Goal: Task Accomplishment & Management: Use online tool/utility

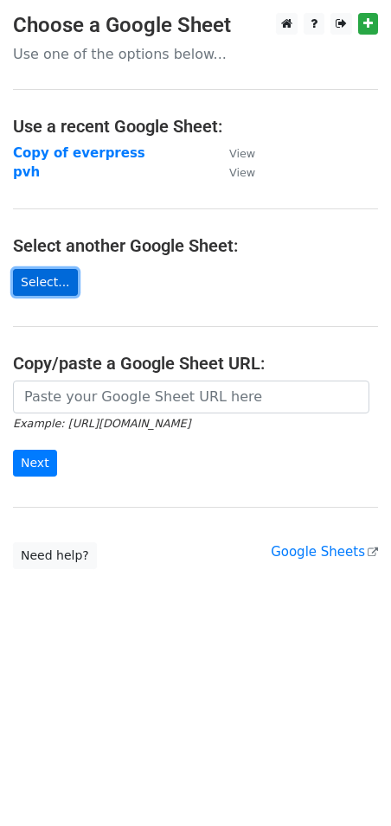
click at [43, 275] on link "Select..." at bounding box center [45, 282] width 65 height 27
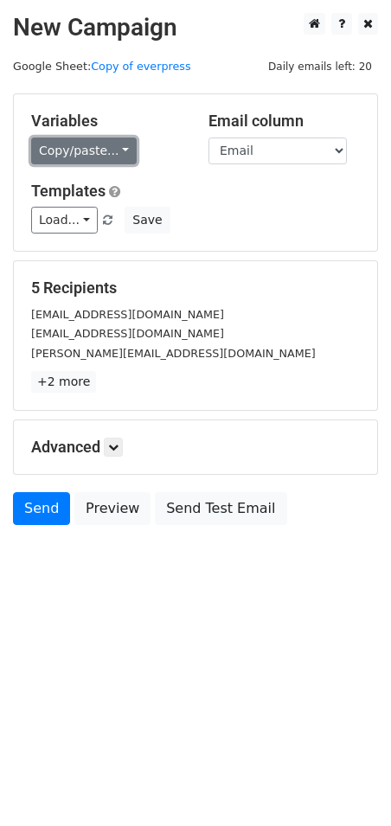
click at [112, 145] on link "Copy/paste..." at bounding box center [84, 151] width 106 height 27
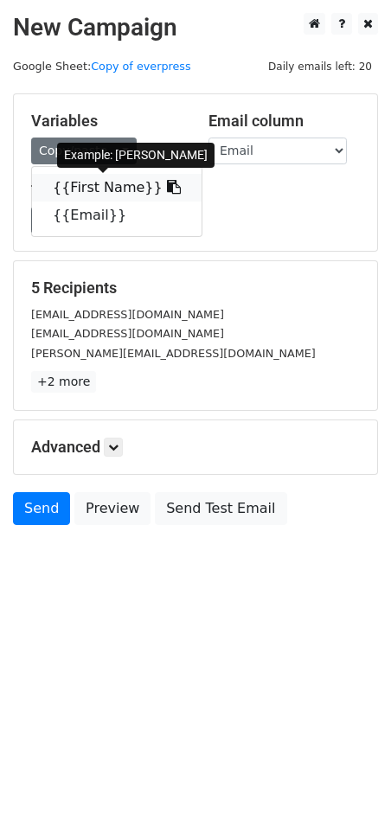
click at [103, 177] on link "{{First Name}}" at bounding box center [117, 188] width 170 height 28
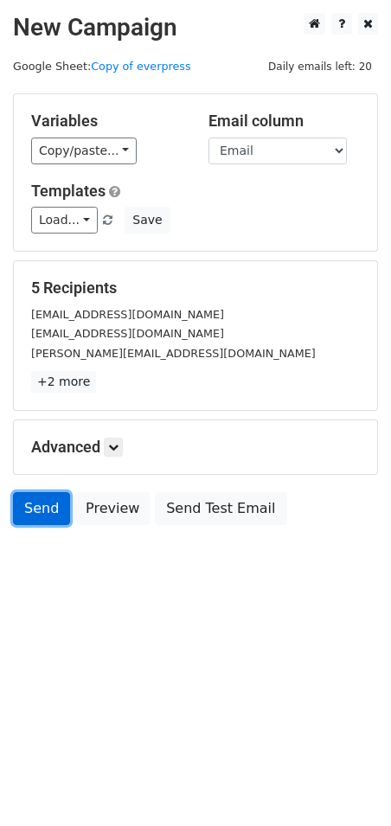
click at [34, 500] on link "Send" at bounding box center [41, 508] width 57 height 33
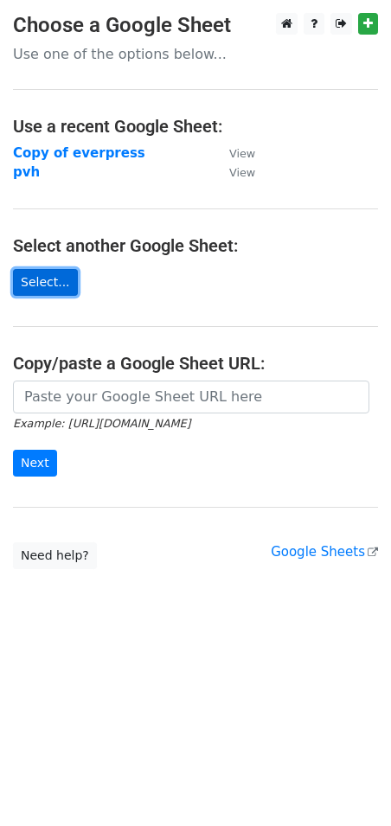
click at [55, 291] on link "Select..." at bounding box center [45, 282] width 65 height 27
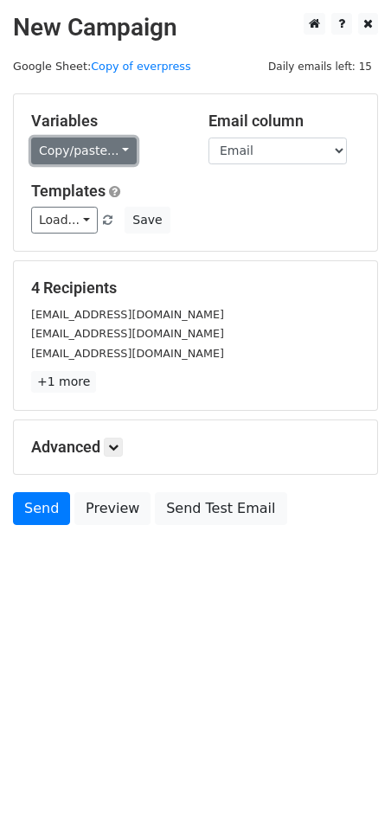
click at [85, 142] on link "Copy/paste..." at bounding box center [84, 151] width 106 height 27
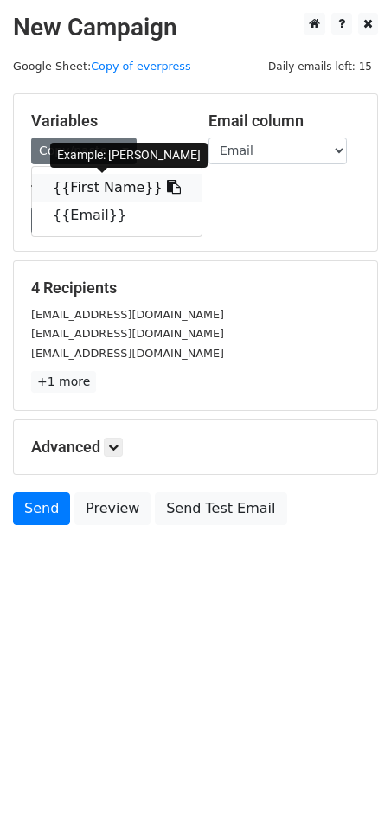
click at [74, 183] on link "{{First Name}}" at bounding box center [117, 188] width 170 height 28
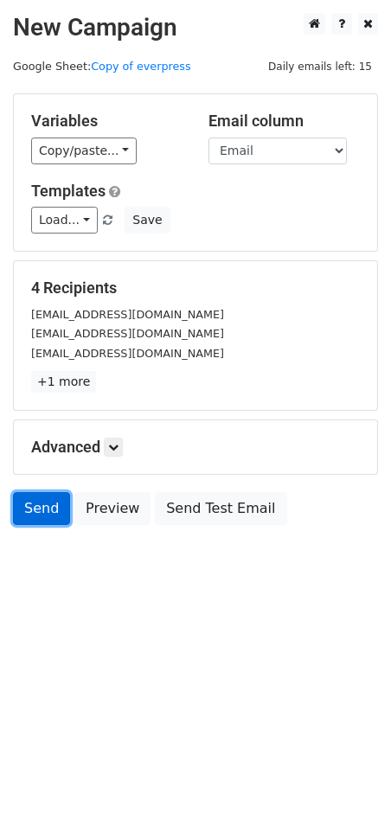
click at [44, 519] on link "Send" at bounding box center [41, 508] width 57 height 33
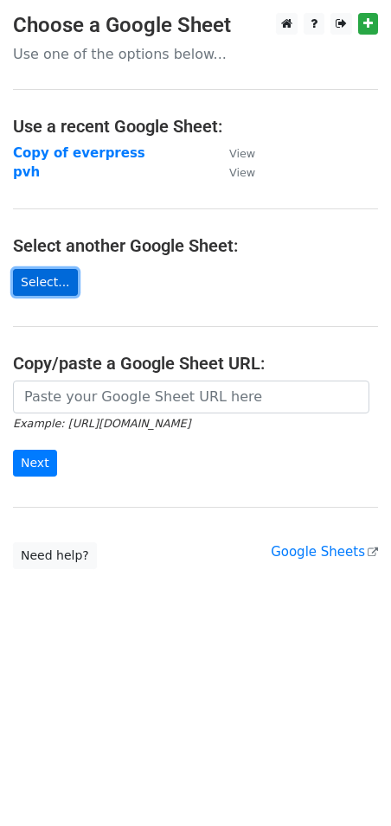
click at [35, 286] on link "Select..." at bounding box center [45, 282] width 65 height 27
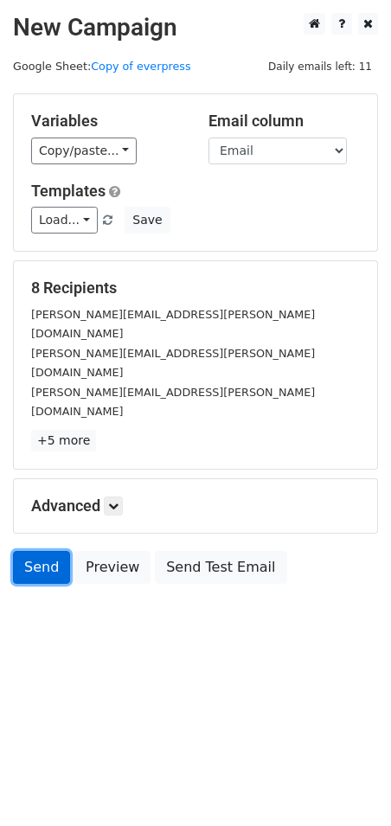
click at [29, 551] on link "Send" at bounding box center [41, 567] width 57 height 33
